Goal: Task Accomplishment & Management: Use online tool/utility

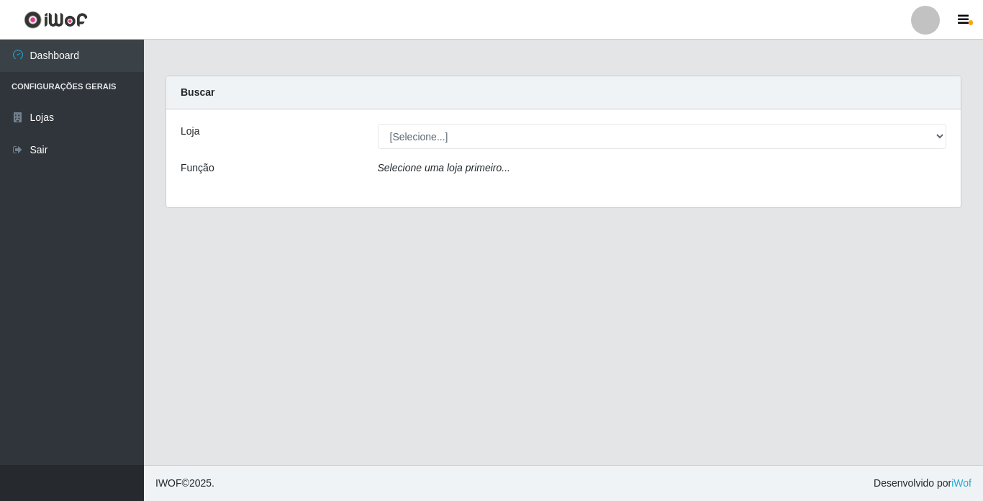
select select "250"
click at [378, 124] on select "[Selecione...] Bemais Supermercados - [GEOGRAPHIC_DATA]" at bounding box center [662, 136] width 569 height 25
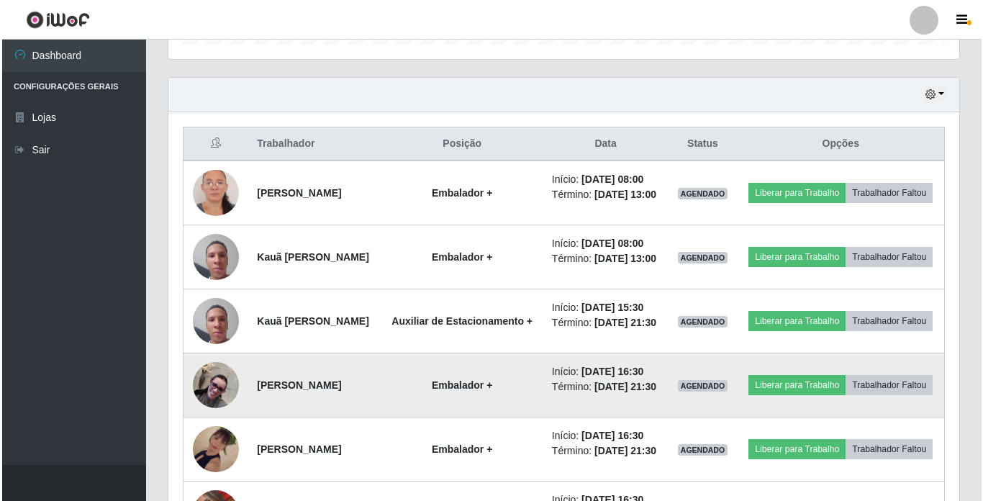
scroll to position [503, 0]
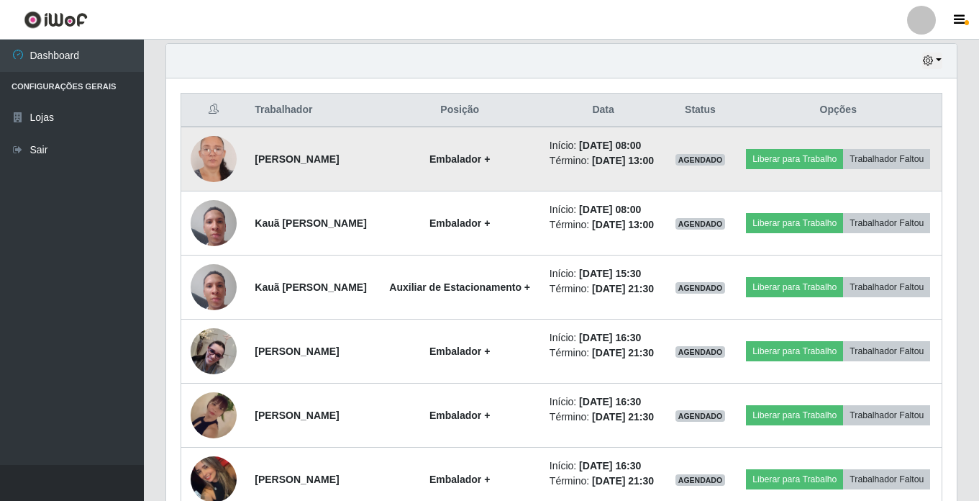
click at [202, 158] on img at bounding box center [214, 159] width 46 height 100
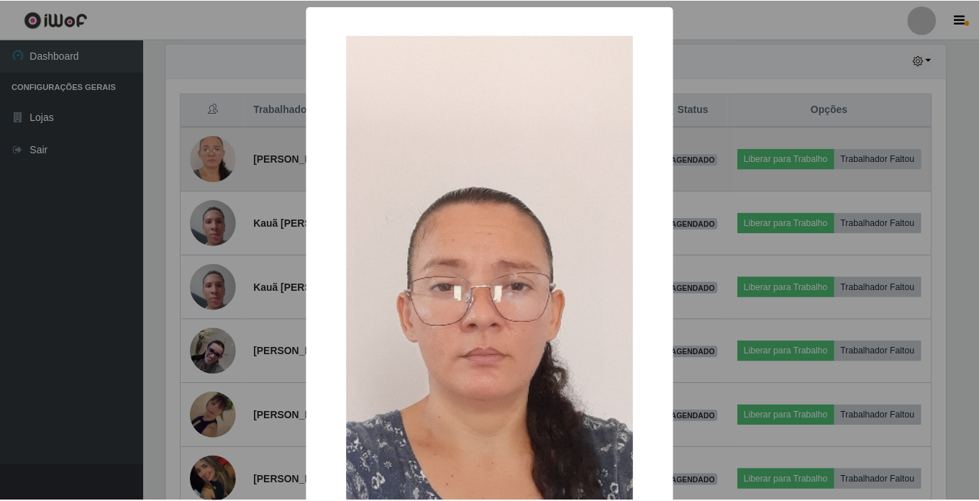
scroll to position [298, 783]
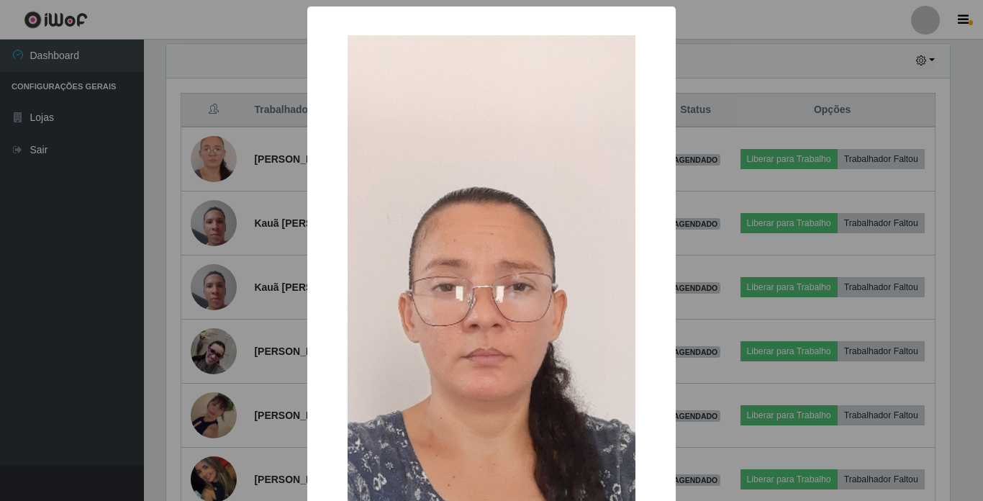
click at [202, 157] on div "× OK Cancel" at bounding box center [491, 250] width 983 height 501
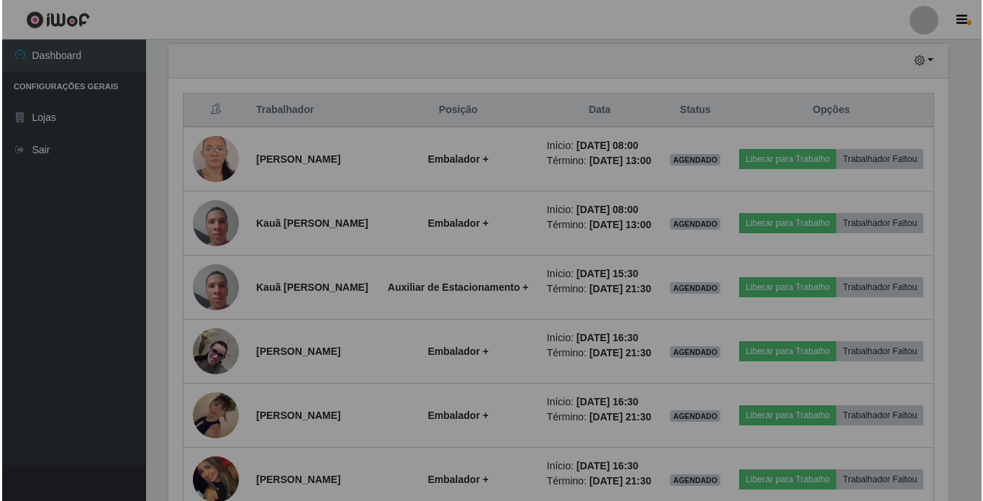
scroll to position [298, 790]
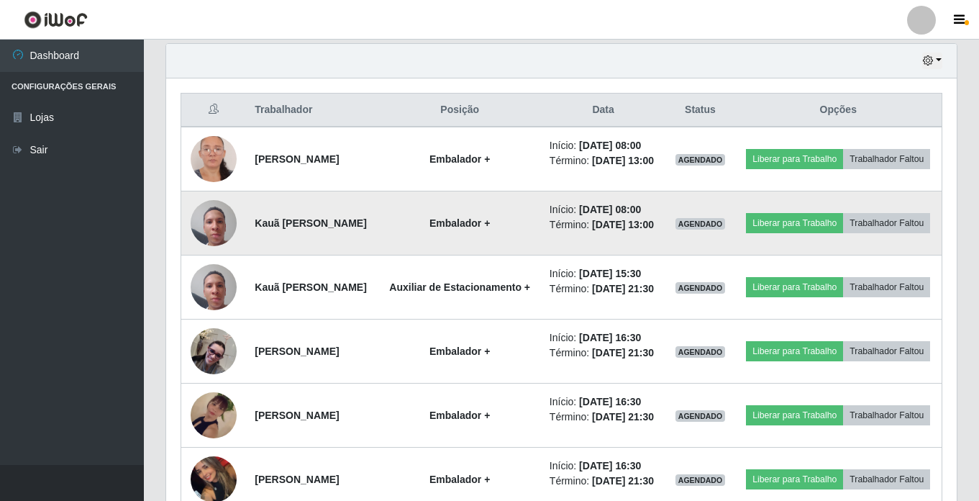
click at [211, 240] on img at bounding box center [214, 222] width 46 height 61
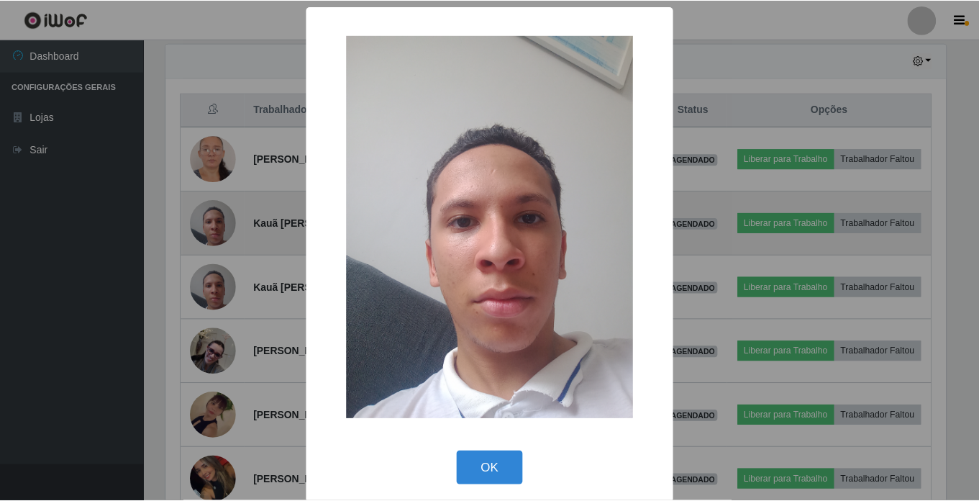
scroll to position [298, 783]
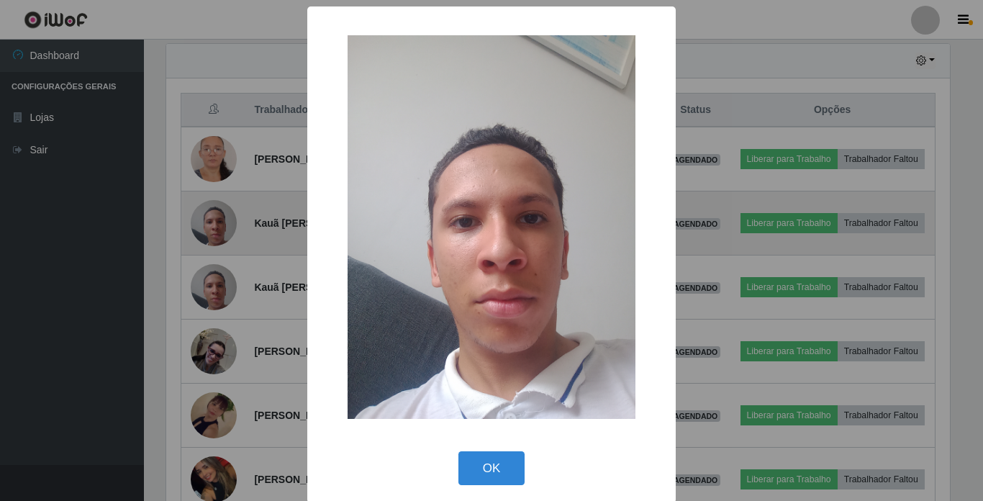
click at [211, 240] on div "× OK Cancel" at bounding box center [491, 250] width 983 height 501
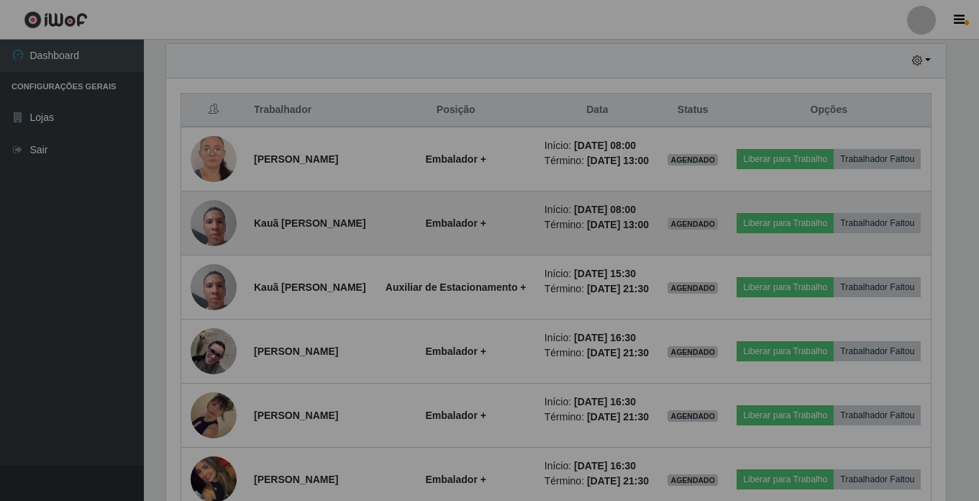
scroll to position [298, 790]
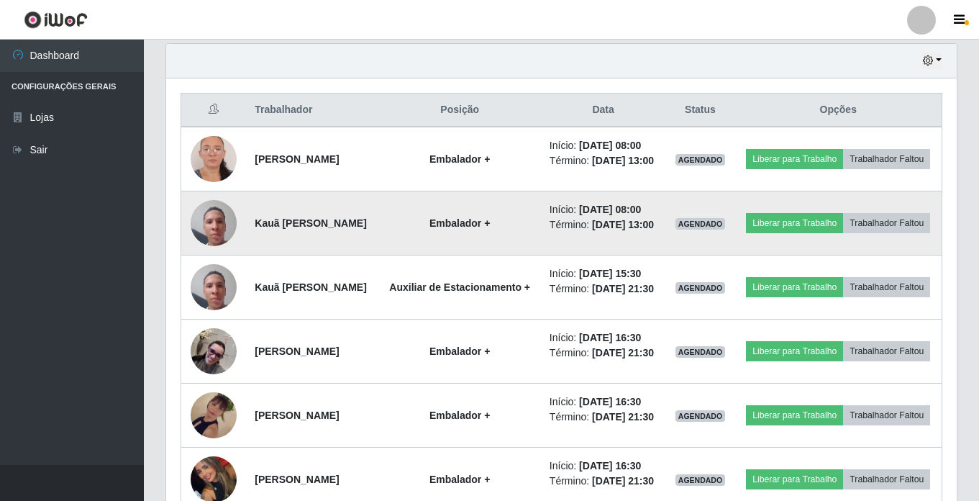
click at [211, 240] on img at bounding box center [214, 222] width 46 height 61
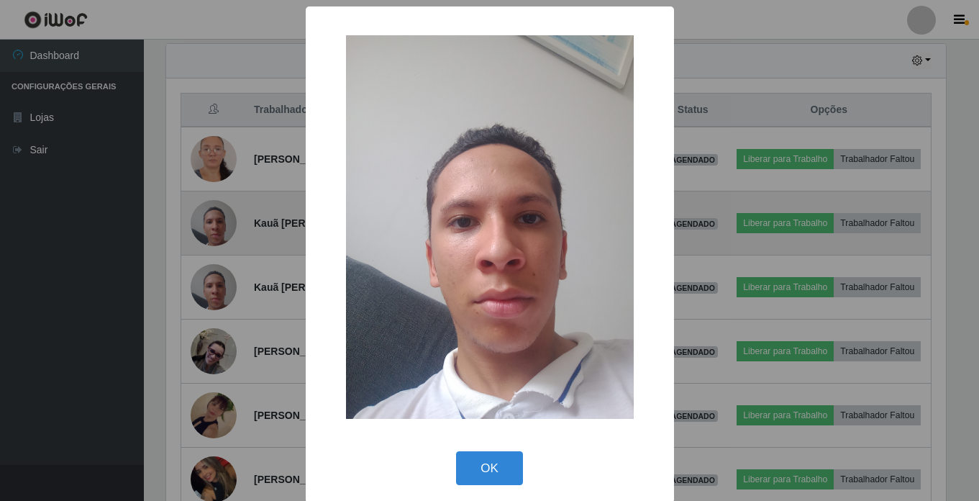
scroll to position [298, 783]
click at [211, 240] on div "× OK Cancel" at bounding box center [491, 250] width 983 height 501
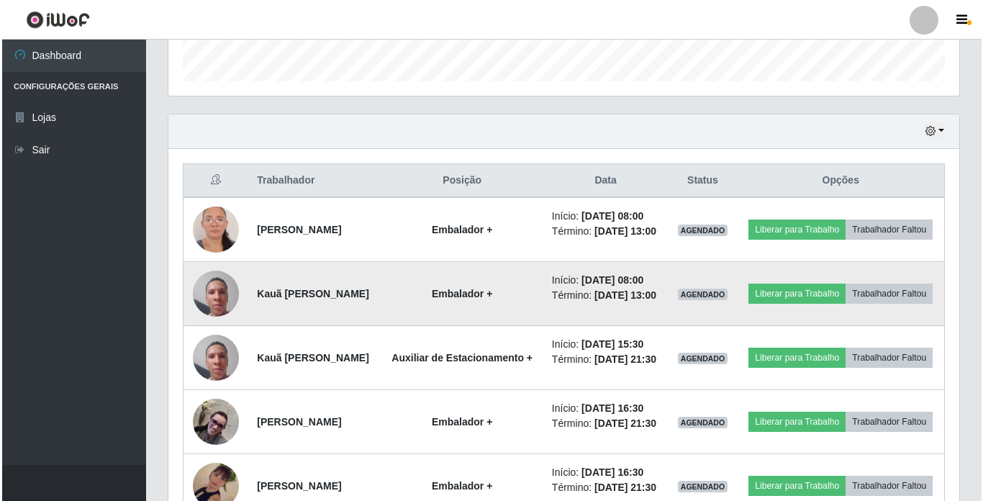
scroll to position [434, 0]
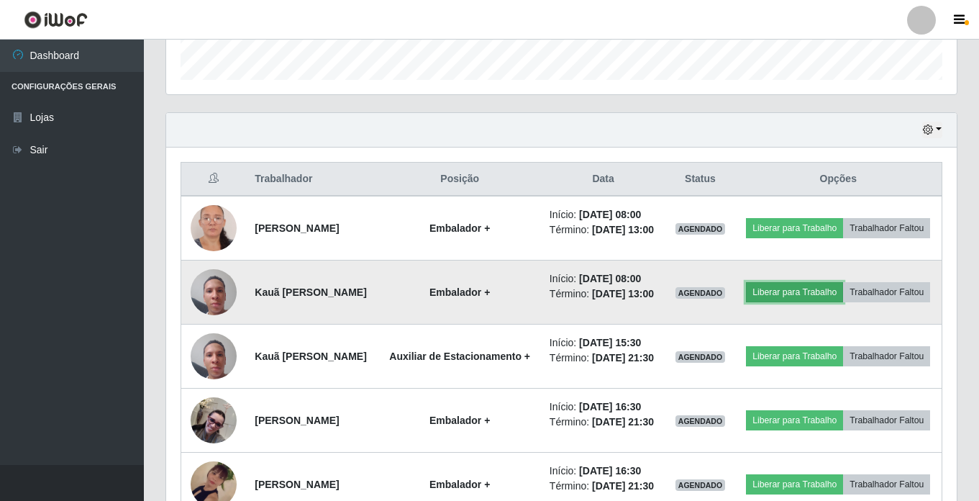
click at [824, 293] on button "Liberar para Trabalho" at bounding box center [794, 292] width 97 height 20
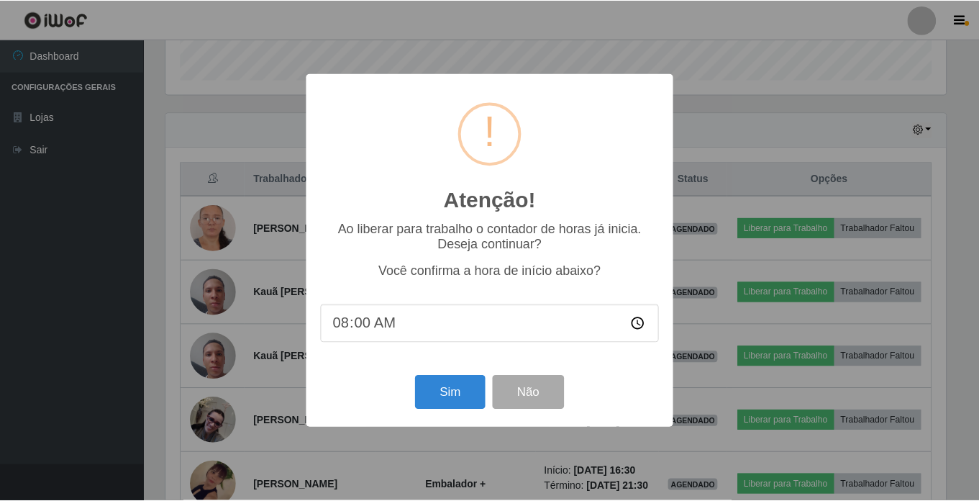
scroll to position [298, 783]
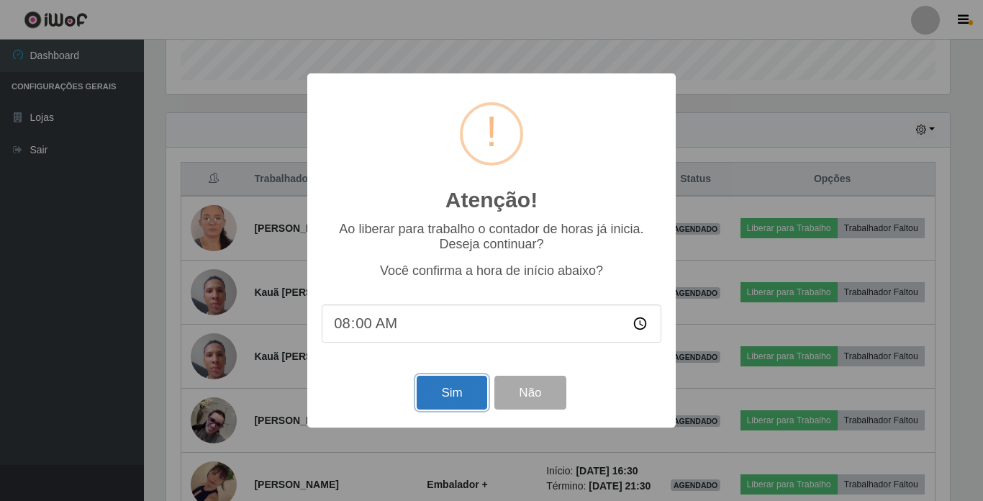
click at [434, 394] on button "Sim" at bounding box center [451, 392] width 70 height 34
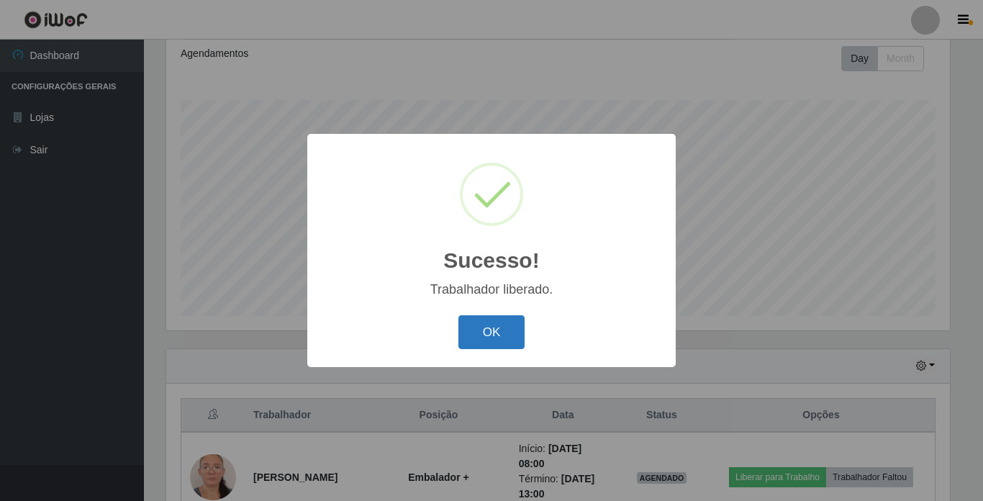
click at [511, 321] on button "OK" at bounding box center [491, 332] width 67 height 34
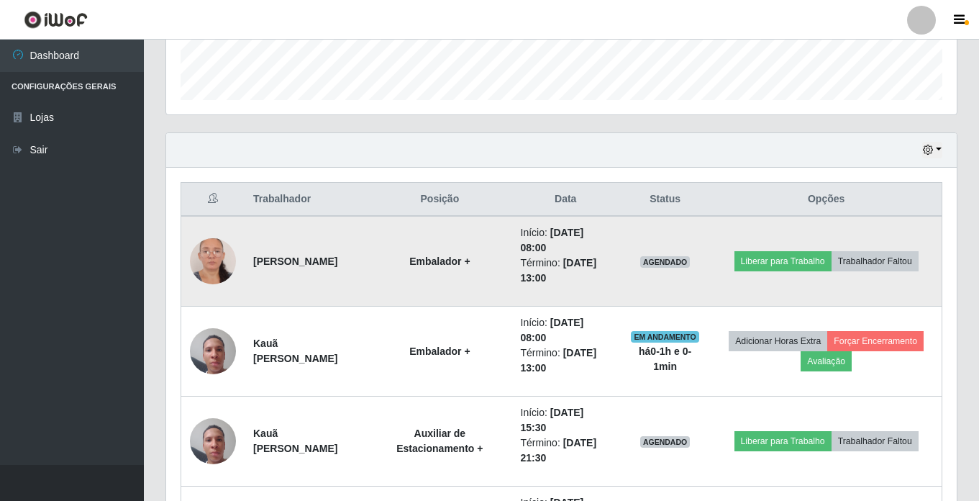
scroll to position [486, 0]
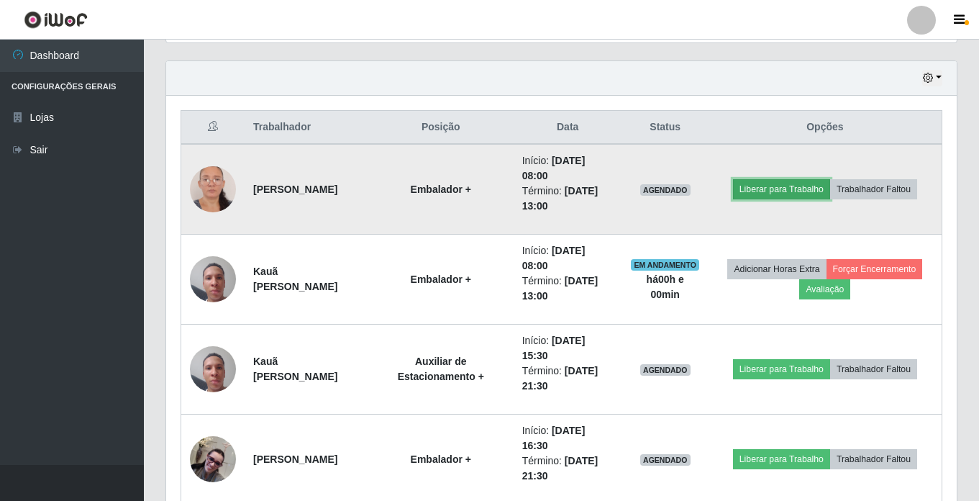
click at [777, 188] on button "Liberar para Trabalho" at bounding box center [781, 189] width 97 height 20
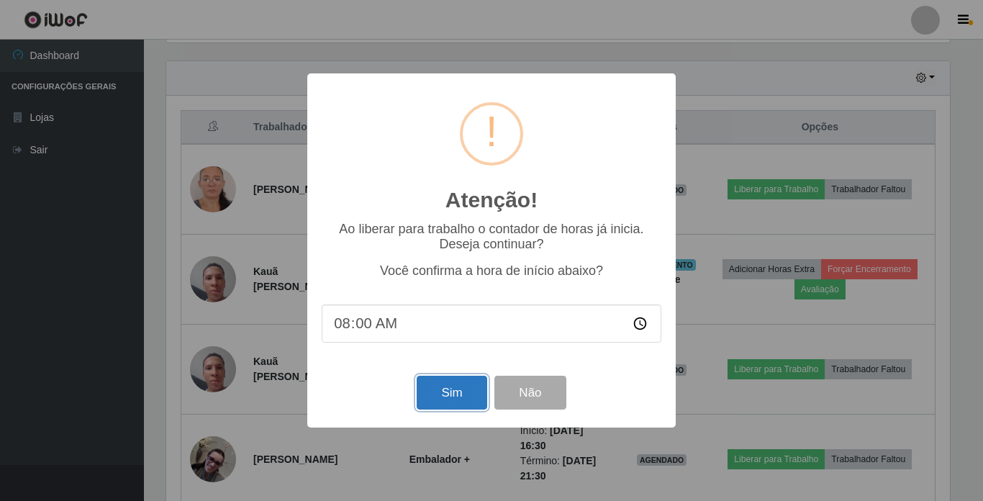
click at [439, 395] on button "Sim" at bounding box center [451, 392] width 70 height 34
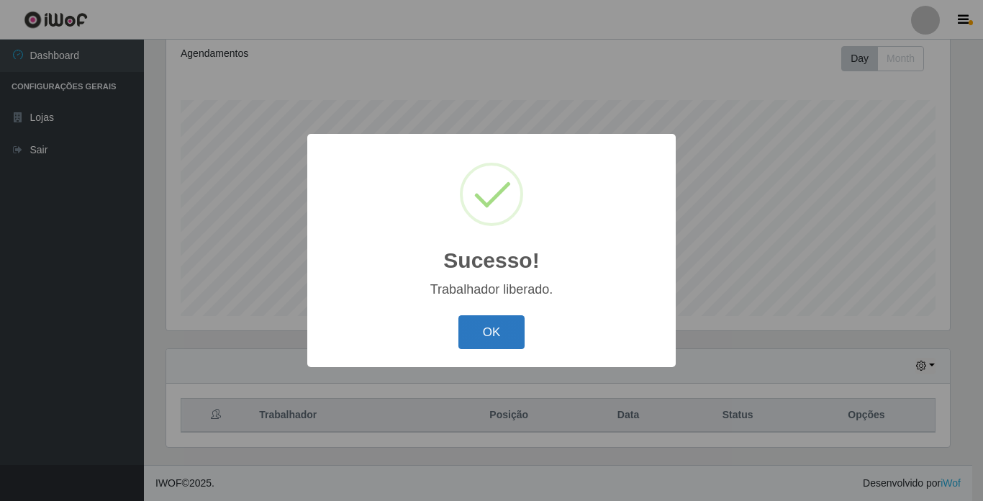
click at [500, 342] on button "OK" at bounding box center [491, 332] width 67 height 34
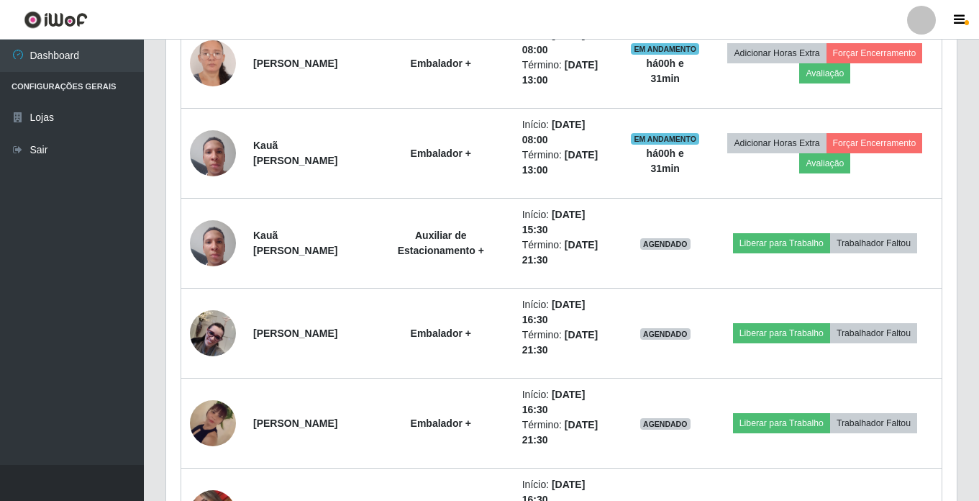
scroll to position [252, 0]
